Goal: Task Accomplishment & Management: Manage account settings

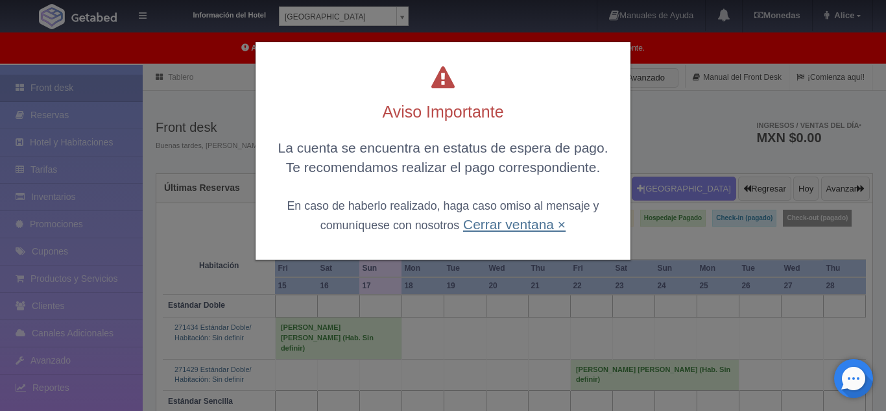
click at [537, 223] on link "Cerrar ventana ×" at bounding box center [514, 224] width 103 height 15
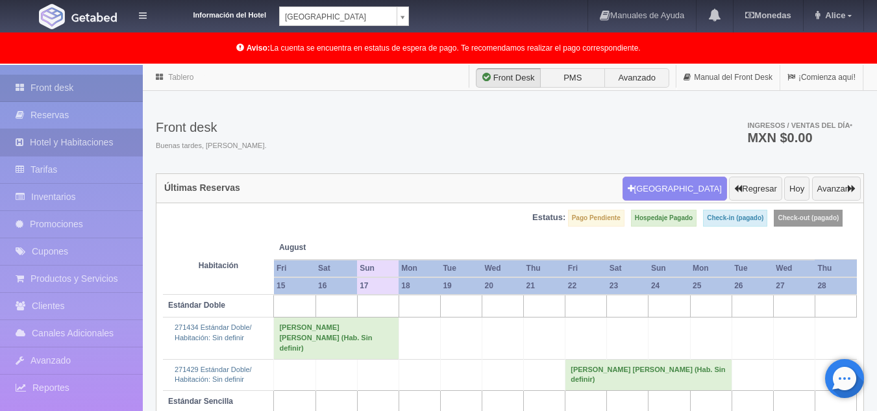
click at [85, 142] on link "Hotel y Habitaciones" at bounding box center [71, 142] width 143 height 27
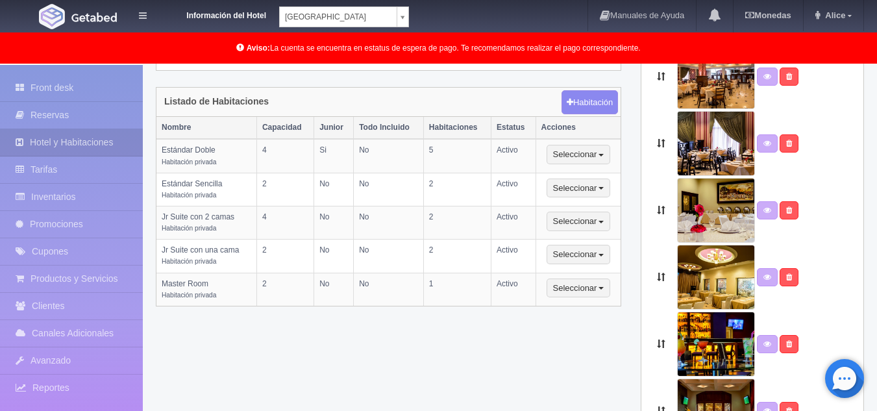
scroll to position [324, 0]
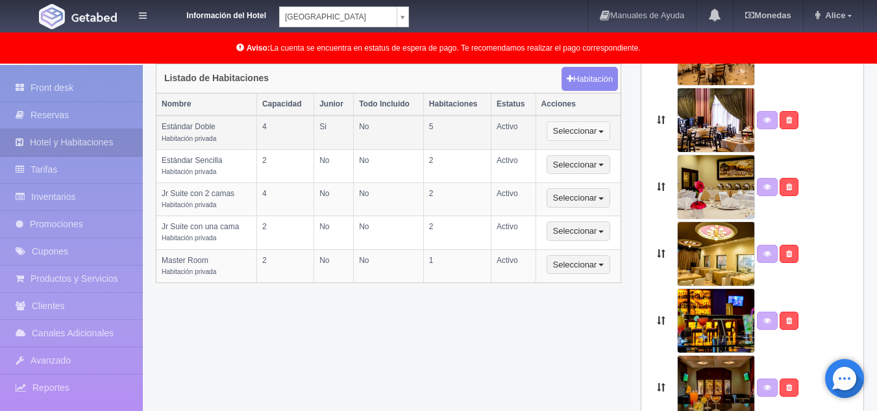
click at [595, 138] on button "Seleccionar" at bounding box center [578, 130] width 64 height 19
click at [334, 131] on td "Si" at bounding box center [334, 132] width 40 height 34
click at [75, 192] on link "Inventarios" at bounding box center [71, 197] width 143 height 27
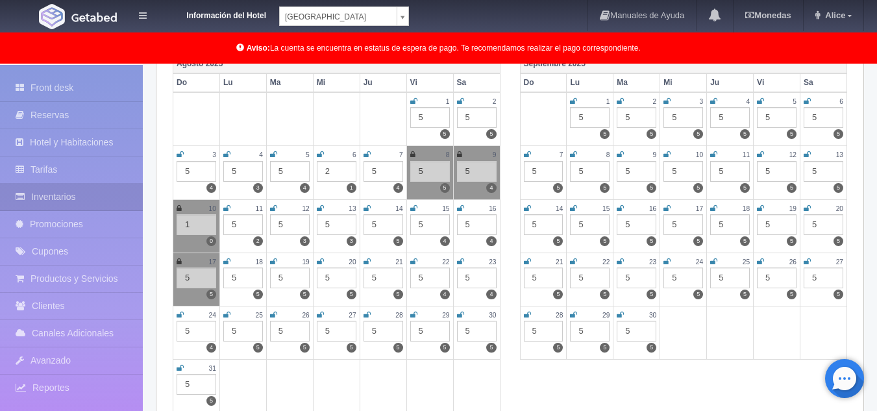
scroll to position [130, 0]
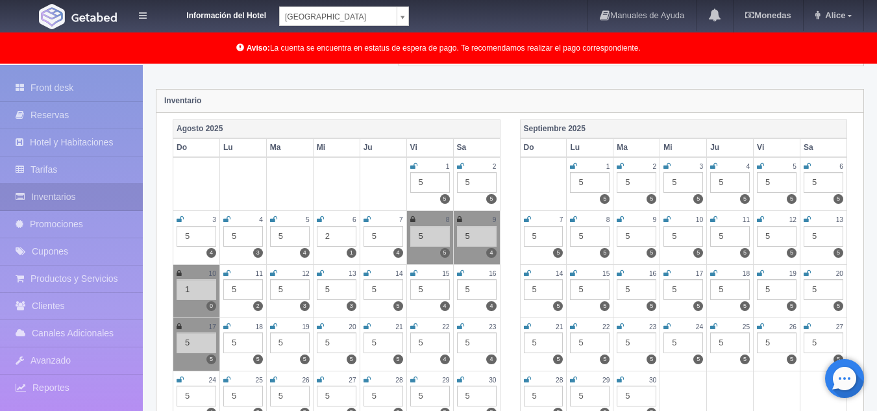
click at [179, 222] on icon at bounding box center [179, 219] width 7 height 8
